Goal: Navigation & Orientation: Find specific page/section

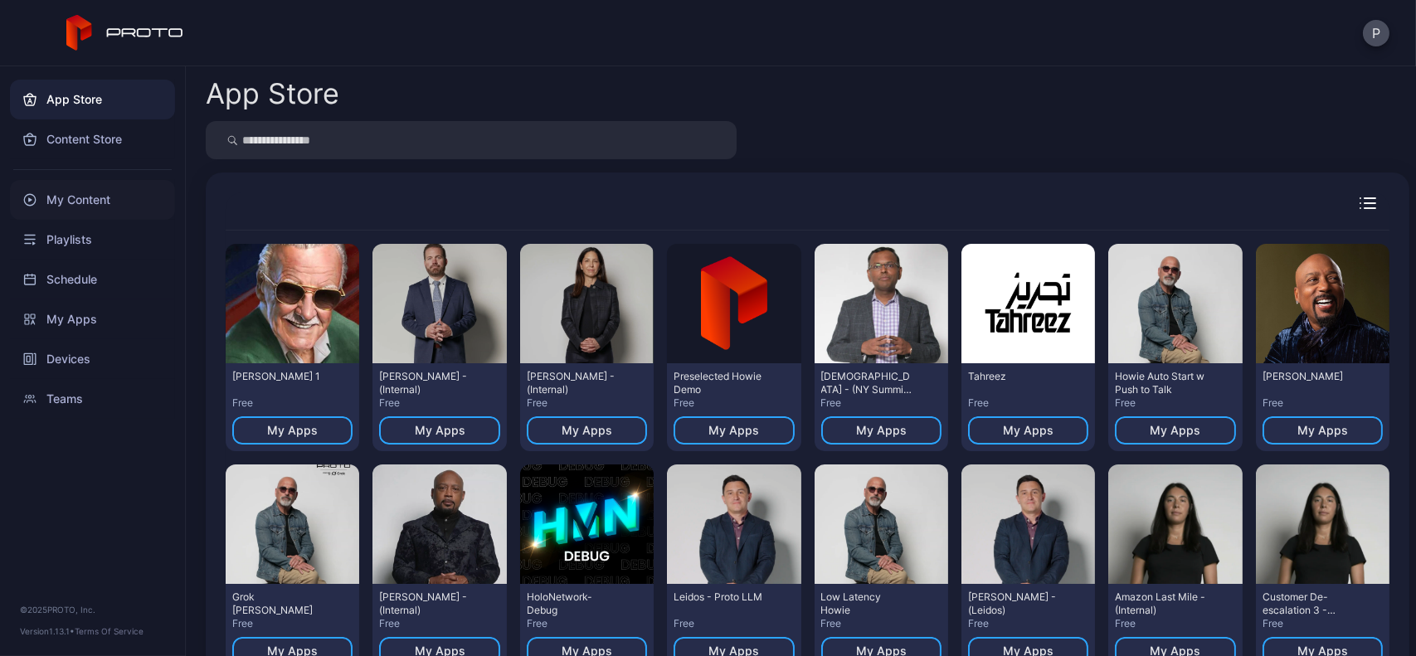
click at [107, 185] on div "My Content" at bounding box center [92, 200] width 165 height 40
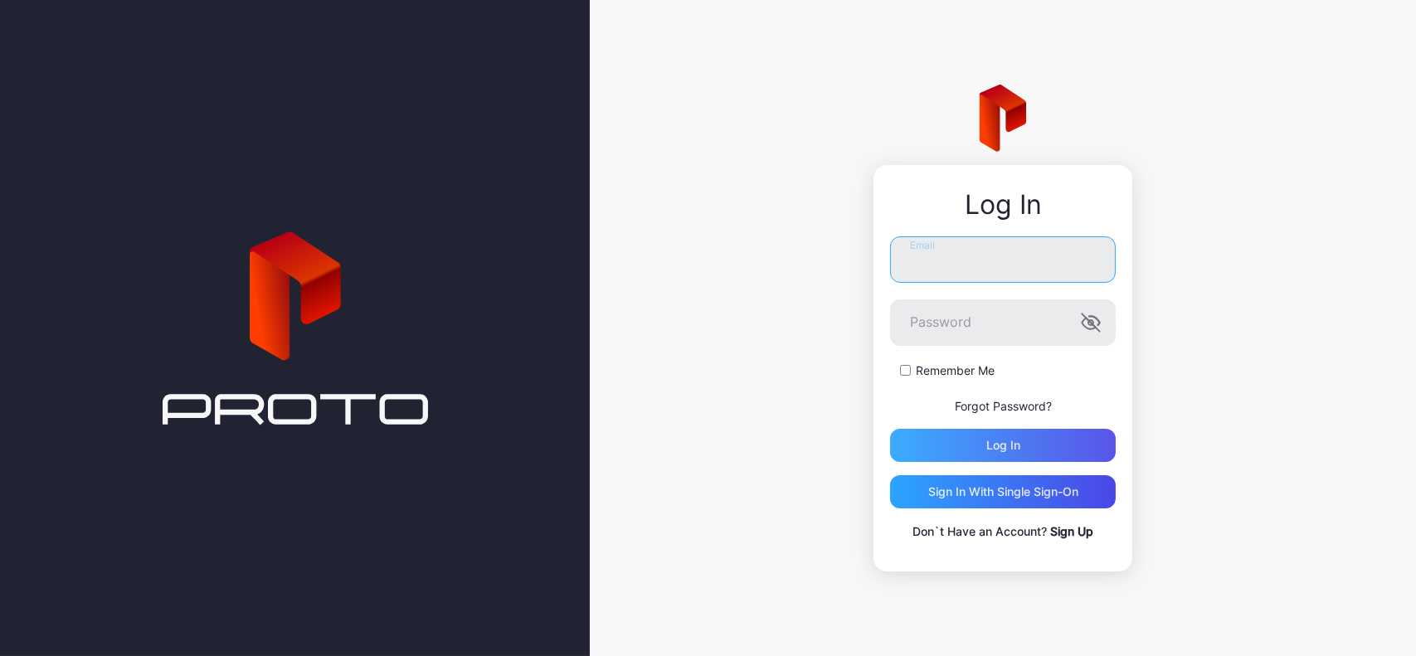
type input "**********"
click at [958, 435] on div "Log in" at bounding box center [1003, 445] width 226 height 33
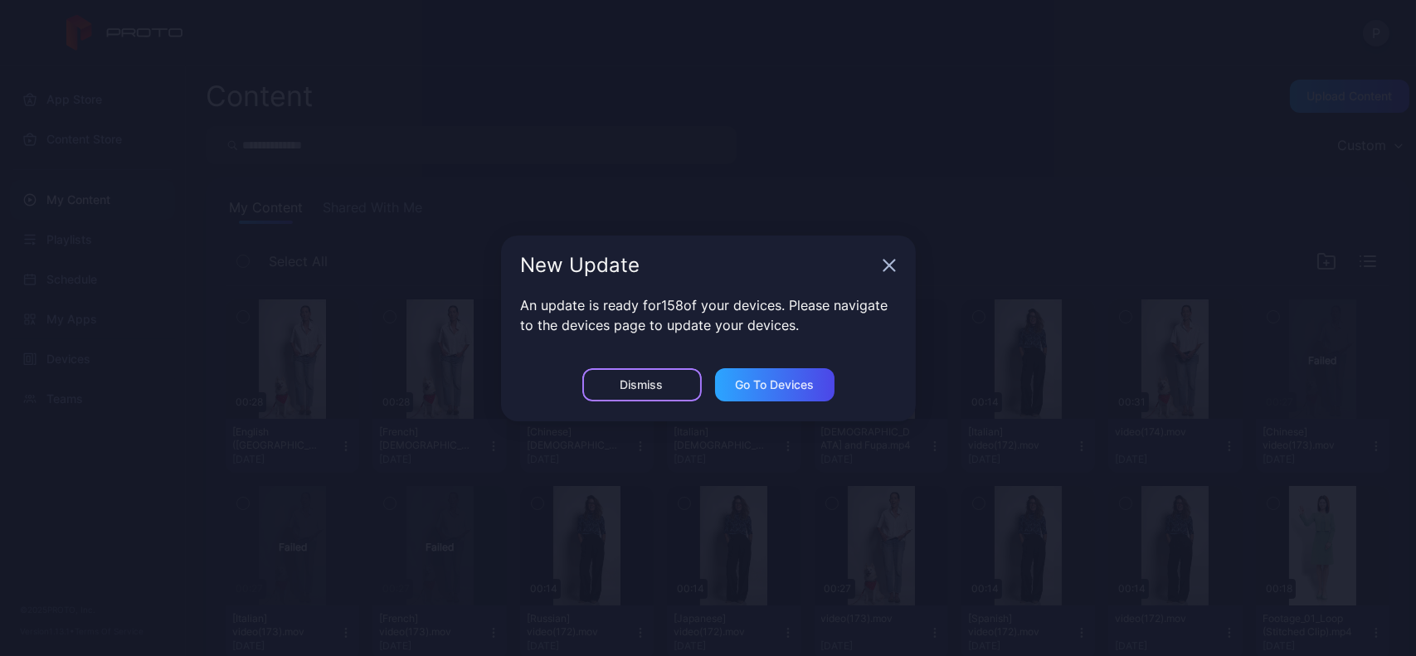
click at [654, 380] on div "Dismiss" at bounding box center [642, 384] width 43 height 13
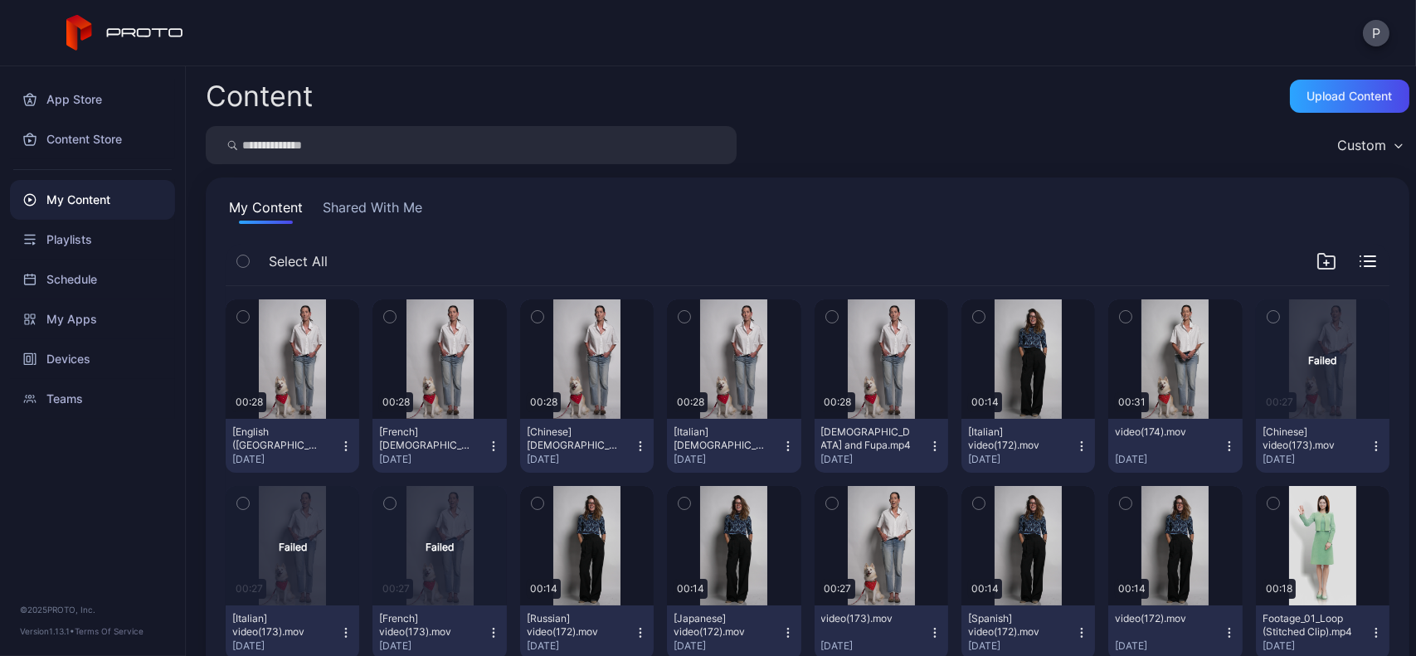
click at [396, 199] on button "Shared With Me" at bounding box center [372, 210] width 106 height 27
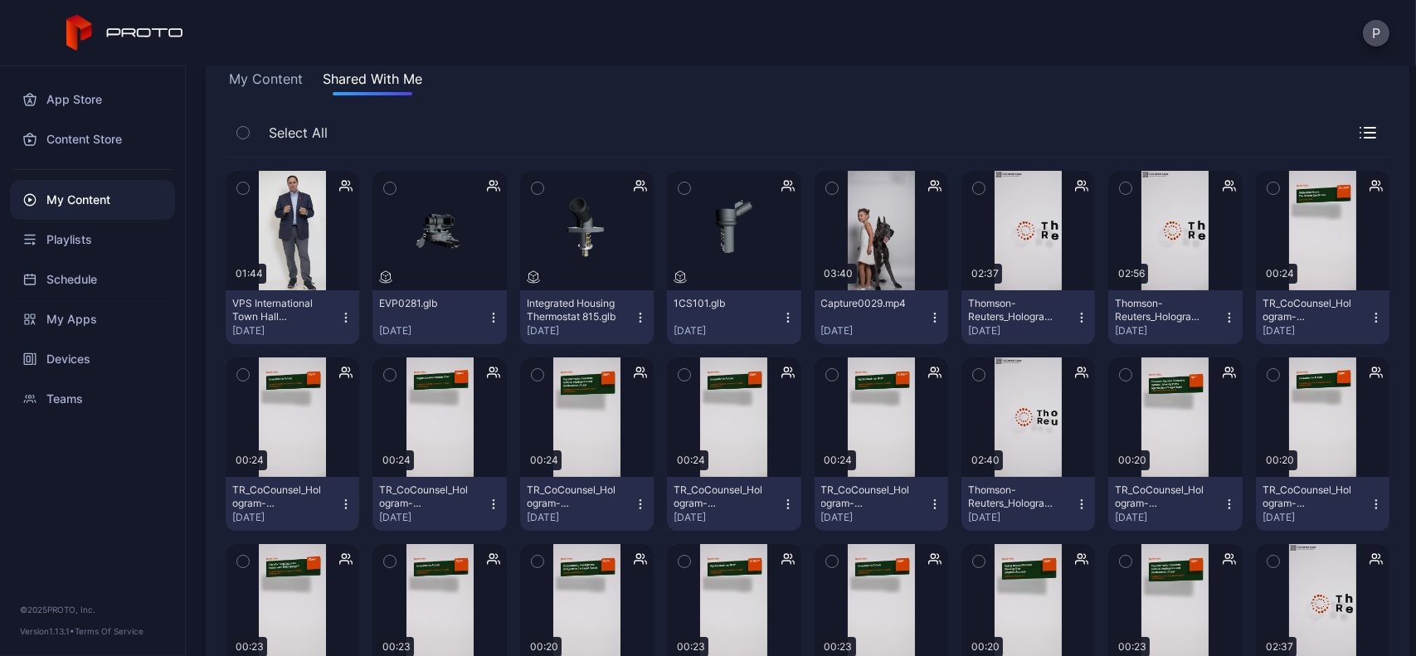
scroll to position [129, 0]
click at [126, 237] on div "Playlists" at bounding box center [92, 240] width 165 height 40
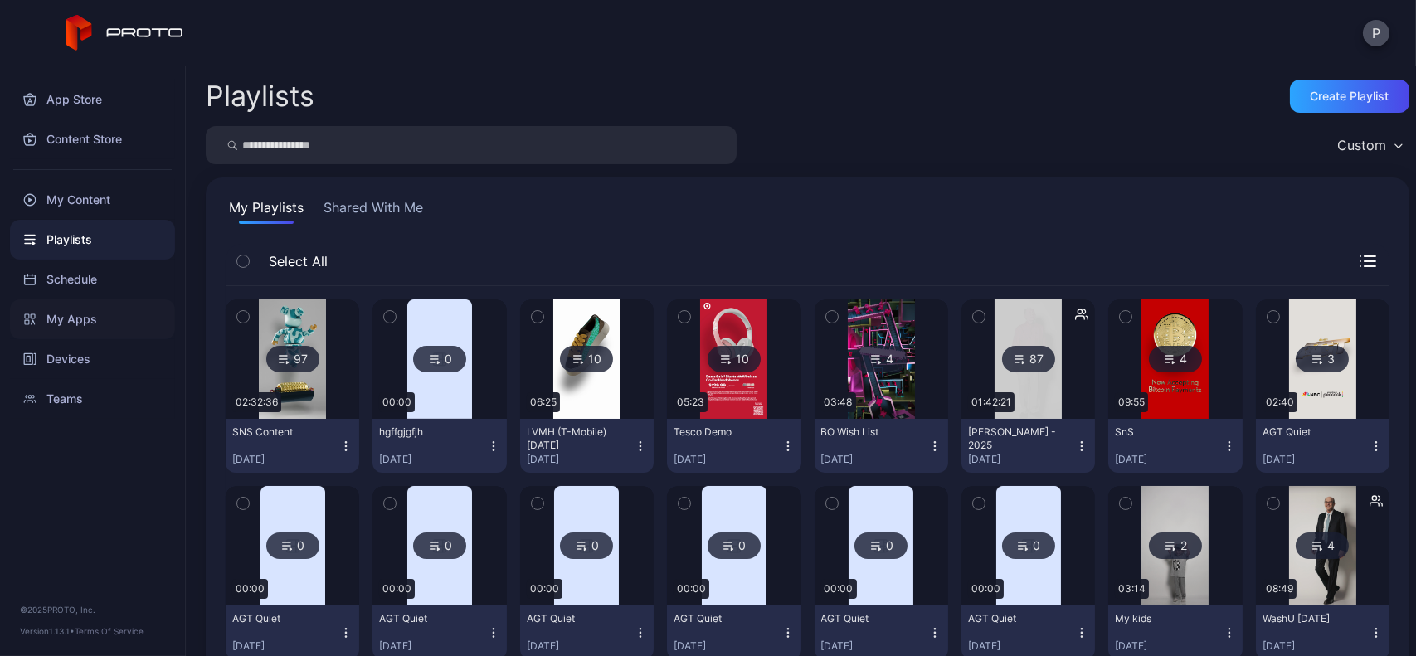
click at [111, 329] on div "My Apps" at bounding box center [92, 320] width 165 height 40
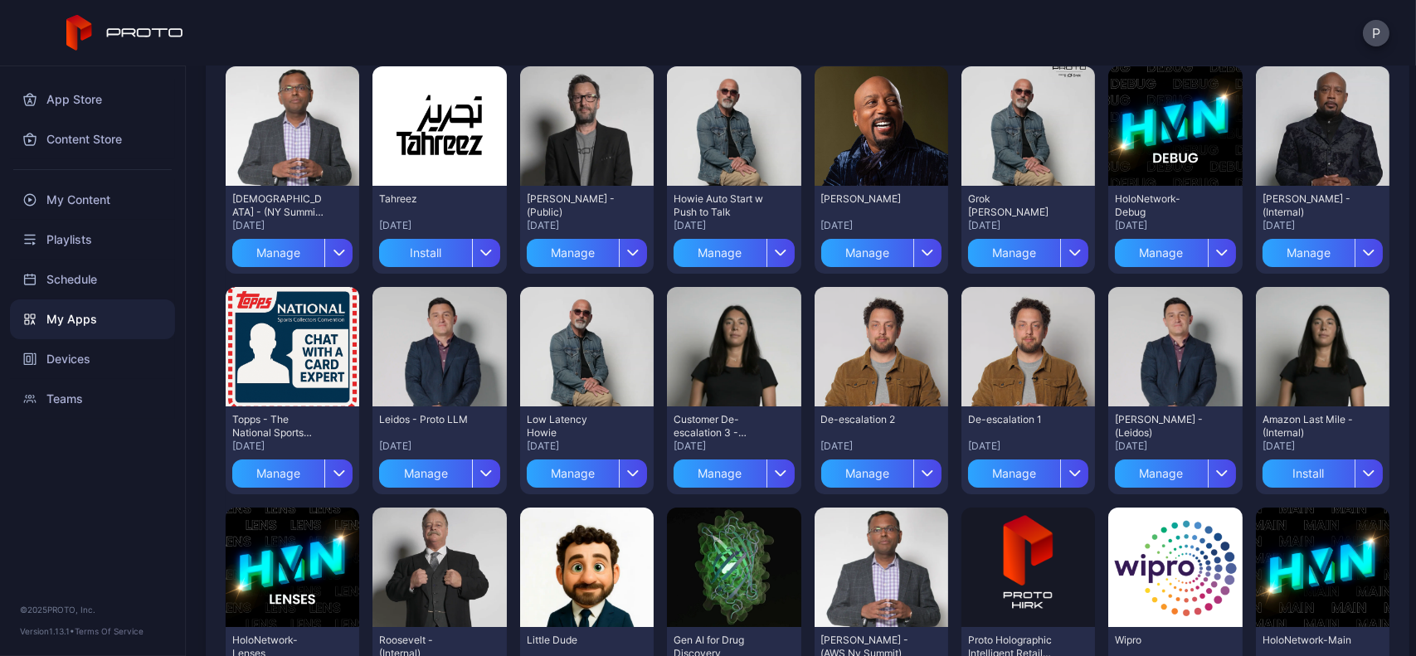
scroll to position [401, 0]
